Goal: Check status: Check status

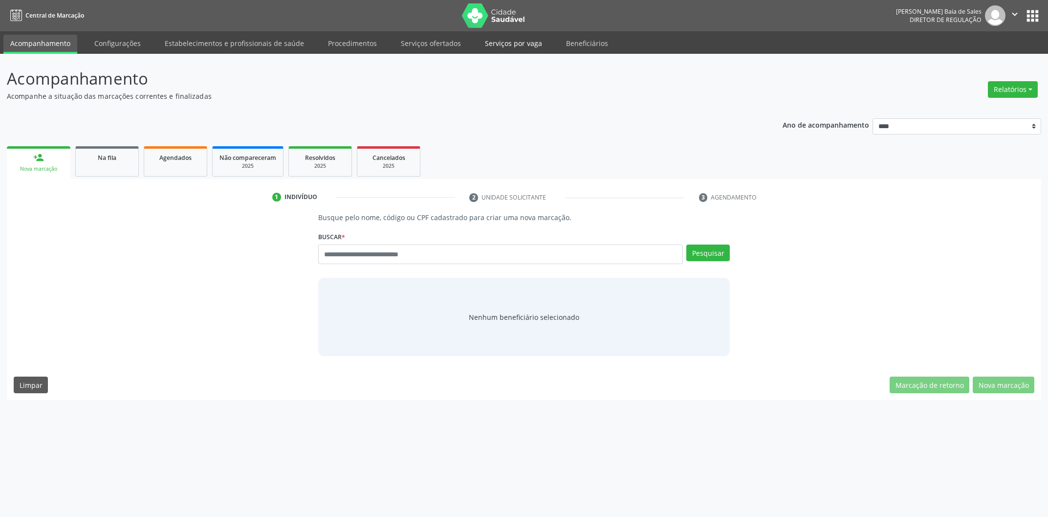
click at [525, 37] on link "Serviços por vaga" at bounding box center [513, 43] width 71 height 17
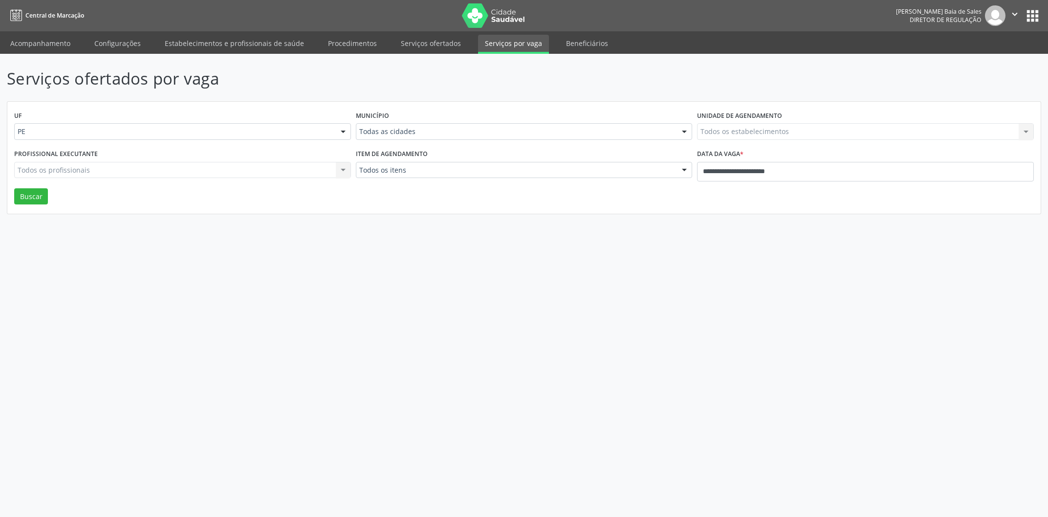
click at [755, 160] on div "Data da vaga *" at bounding box center [865, 154] width 337 height 15
click at [755, 174] on input "**********" at bounding box center [865, 172] width 337 height 20
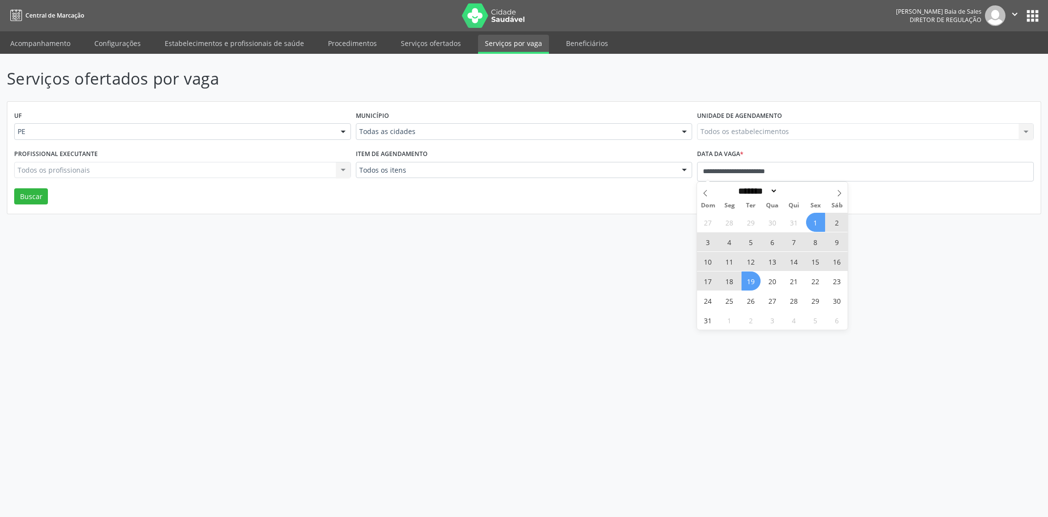
click at [748, 281] on span "19" at bounding box center [750, 280] width 19 height 19
type input "**********"
click at [838, 192] on icon at bounding box center [839, 193] width 7 height 7
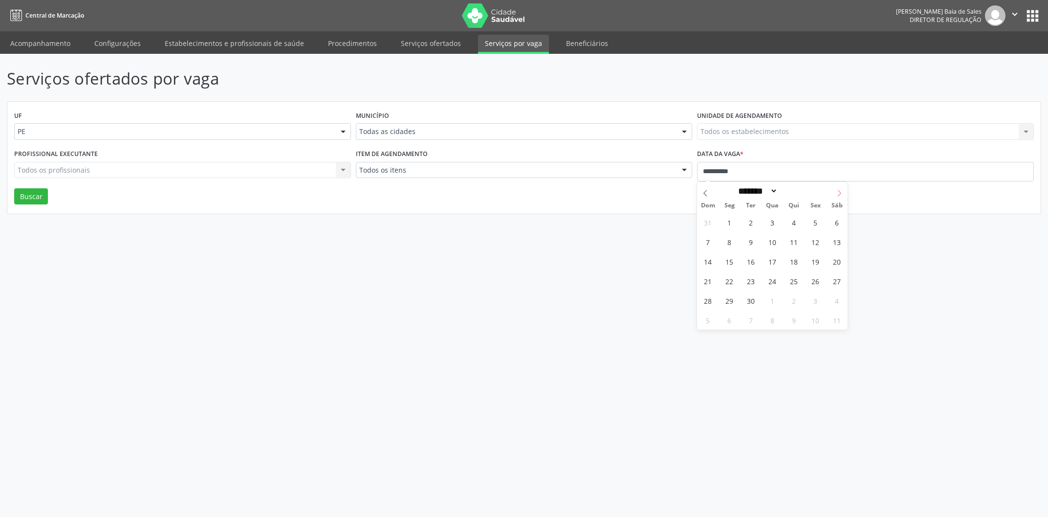
click at [838, 192] on icon at bounding box center [839, 193] width 7 height 7
select select "*"
click at [819, 224] on span "3" at bounding box center [815, 222] width 19 height 19
click at [28, 200] on button "Buscar" at bounding box center [31, 196] width 34 height 17
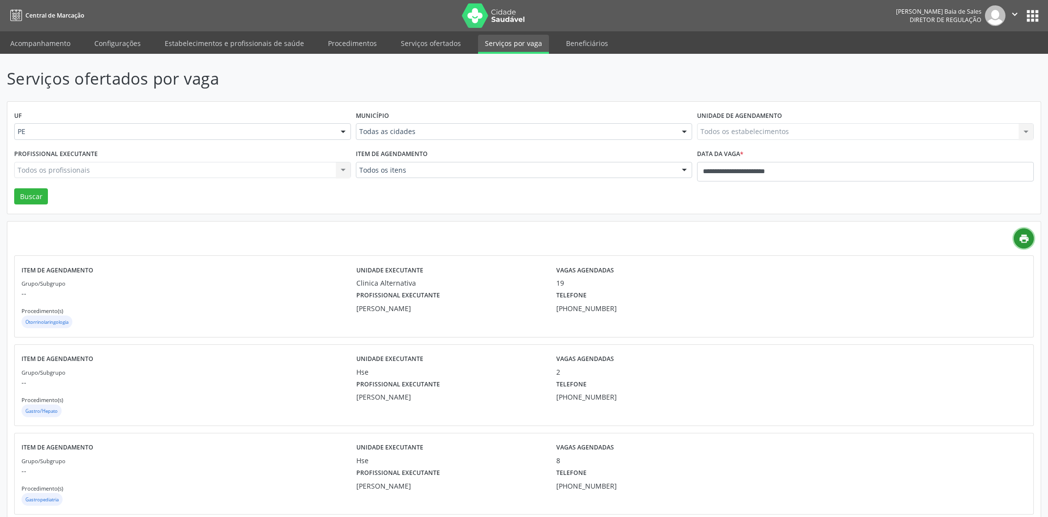
click at [1019, 233] on link "print" at bounding box center [1024, 238] width 20 height 20
click at [479, 201] on div "UF PE PE Nenhum resultado encontrado para: " " Não há nenhuma opção para ser ex…" at bounding box center [523, 158] width 1033 height 112
